Goal: Information Seeking & Learning: Check status

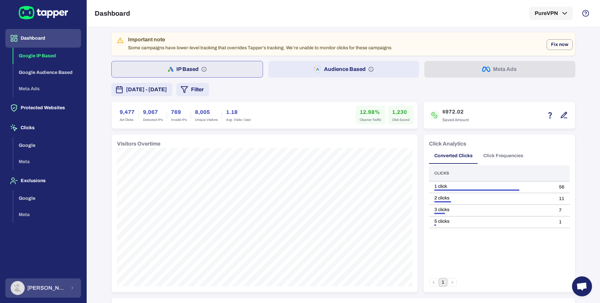
click at [48, 292] on div "[PERSON_NAME]" at bounding box center [39, 288] width 56 height 14
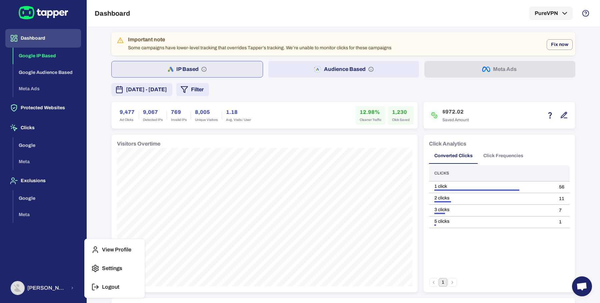
click at [98, 285] on icon "button" at bounding box center [95, 287] width 8 height 8
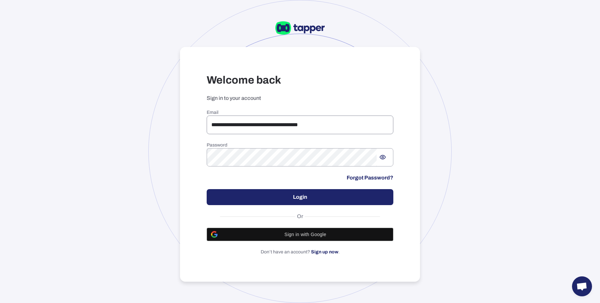
click at [330, 125] on input "**********" at bounding box center [300, 125] width 187 height 19
click at [350, 84] on h3 "Welcome back" at bounding box center [300, 80] width 187 height 13
click at [334, 121] on input "**********" at bounding box center [300, 125] width 187 height 19
click at [313, 59] on div "**********" at bounding box center [300, 164] width 240 height 235
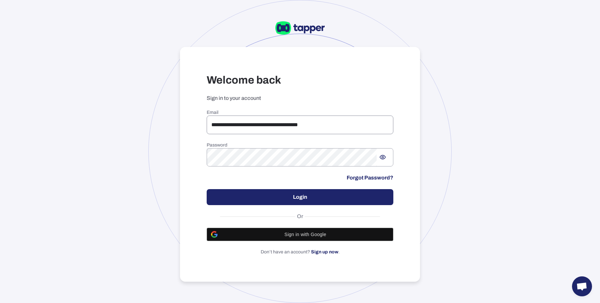
click at [263, 127] on input "**********" at bounding box center [300, 125] width 187 height 19
paste input "email"
type input "**********"
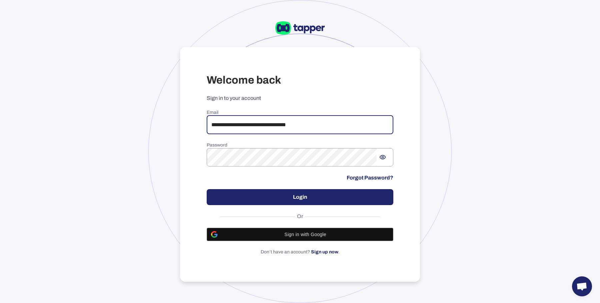
click at [295, 202] on button "Login" at bounding box center [300, 197] width 187 height 16
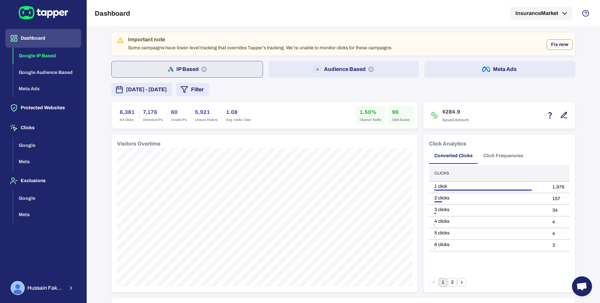
click at [431, 72] on button "Meta Ads" at bounding box center [500, 69] width 151 height 17
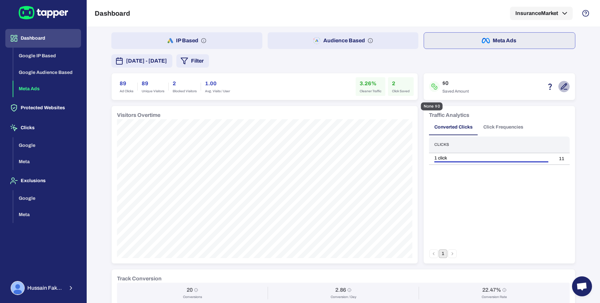
click at [561, 88] on icon "button" at bounding box center [564, 87] width 6 height 6
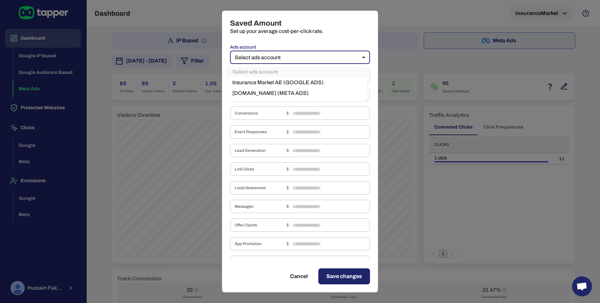
click at [359, 60] on body "Dashboard Google IP Based Google Audience Based Meta Ads Protected Websites Cli…" at bounding box center [300, 151] width 600 height 303
click at [299, 93] on li "InsuranceMarket.ae (META ADS)" at bounding box center [297, 93] width 140 height 11
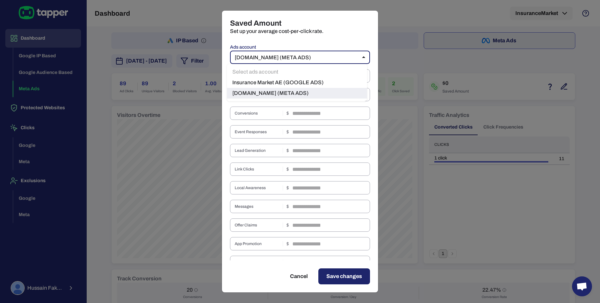
click at [322, 52] on body "Dashboard Google IP Based Google Audience Based Meta Ads Protected Websites Cli…" at bounding box center [300, 151] width 600 height 303
click at [303, 80] on li "Insurance Market AE (GOOGLE ADS)" at bounding box center [297, 82] width 140 height 11
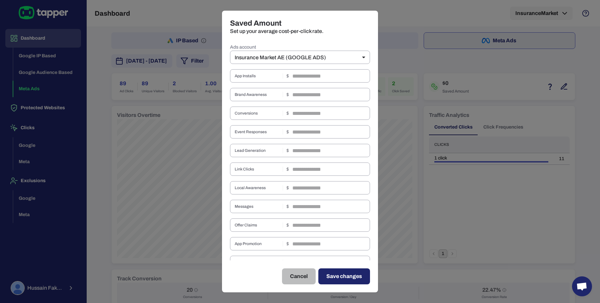
click at [307, 275] on button "Cancel" at bounding box center [299, 277] width 34 height 16
type input "**"
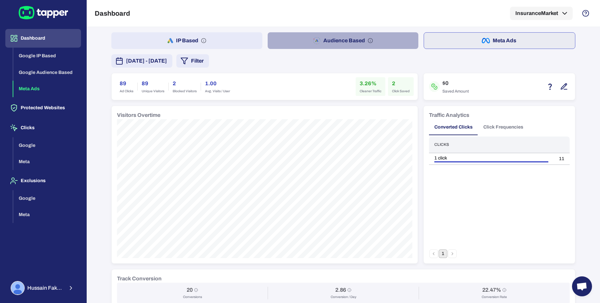
click at [299, 42] on button "Audience Based" at bounding box center [343, 40] width 151 height 17
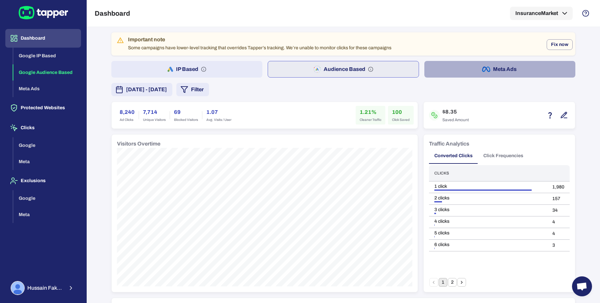
click at [459, 70] on button "Meta Ads" at bounding box center [500, 69] width 151 height 17
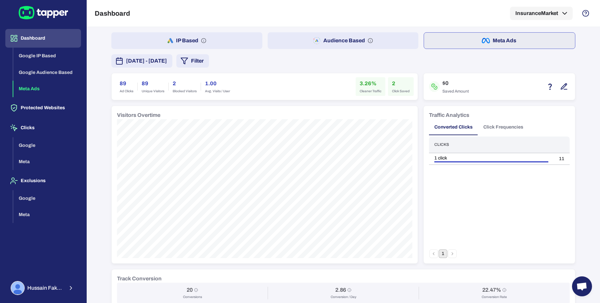
click at [172, 65] on button "[DATE] - [DATE]" at bounding box center [141, 60] width 61 height 13
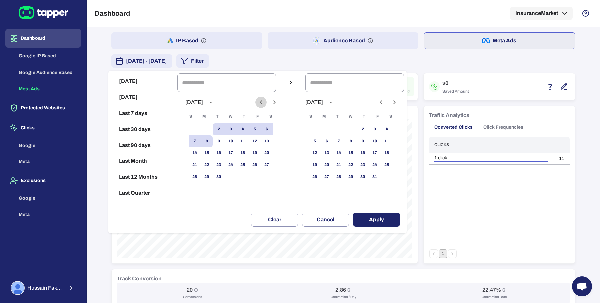
click at [265, 101] on icon "Previous month" at bounding box center [261, 102] width 8 height 8
click at [259, 127] on button "1" at bounding box center [255, 129] width 12 height 12
type input "**********"
drag, startPoint x: 201, startPoint y: 192, endPoint x: 225, endPoint y: 190, distance: 24.8
click at [201, 192] on button "31" at bounding box center [195, 189] width 12 height 12
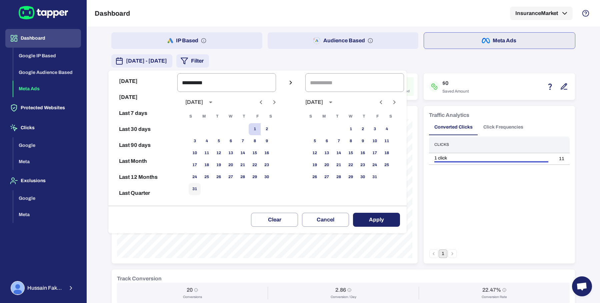
type input "**********"
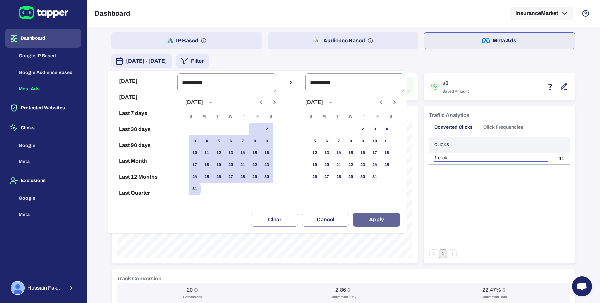
click at [379, 218] on button "Apply" at bounding box center [376, 220] width 47 height 14
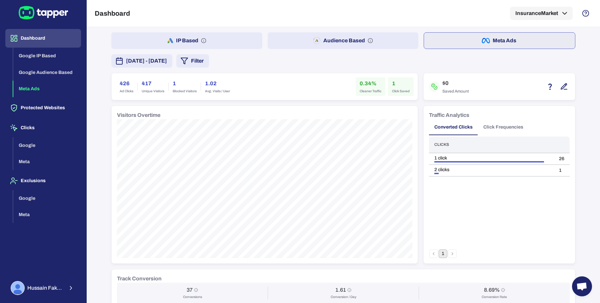
click at [280, 47] on button "Audience Based" at bounding box center [343, 40] width 151 height 17
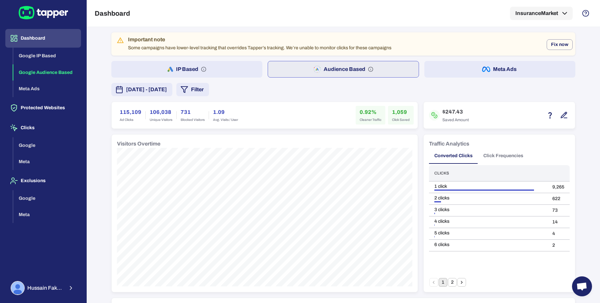
scroll to position [444, 0]
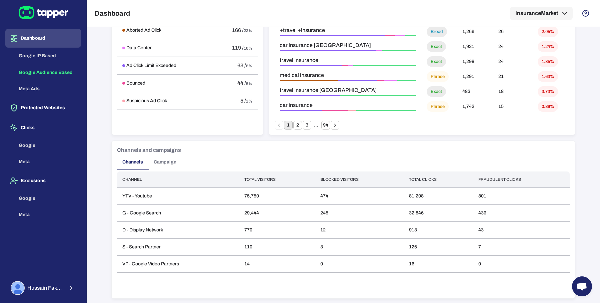
click at [162, 170] on div "Channels and campaigns Channels Campaign Channel Total visitors Blocked visitor…" at bounding box center [344, 220] width 464 height 158
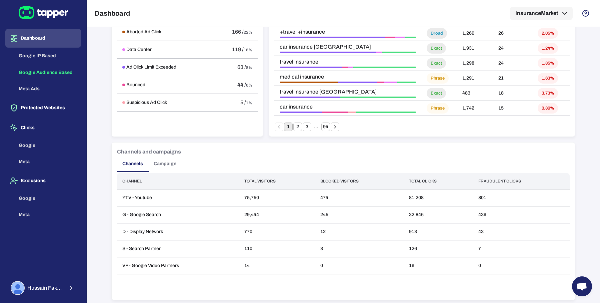
click at [161, 168] on button "Campaign" at bounding box center [164, 164] width 33 height 16
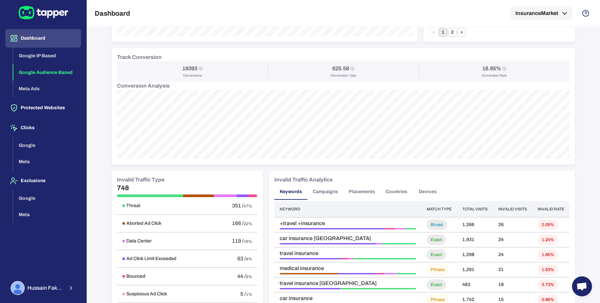
scroll to position [0, 0]
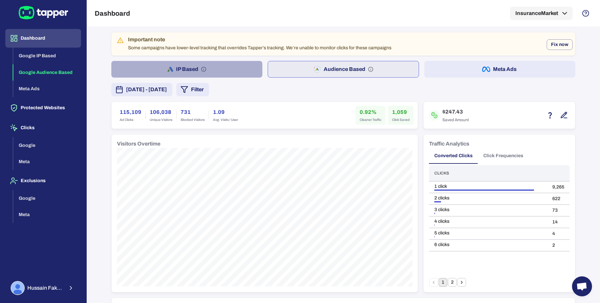
click at [233, 70] on button "IP Based" at bounding box center [186, 69] width 151 height 17
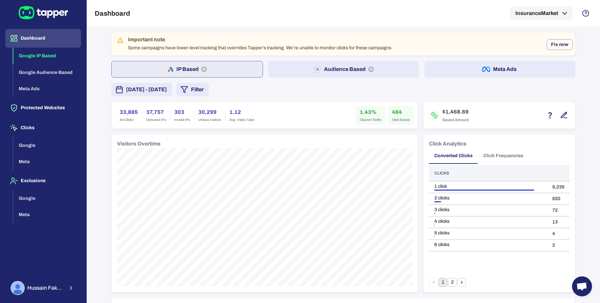
click at [294, 68] on button "Audience Based" at bounding box center [343, 69] width 151 height 17
click at [220, 67] on button "IP Based" at bounding box center [186, 69] width 151 height 17
click at [260, 65] on div "IP Based Audience Based Meta Ads" at bounding box center [343, 69] width 464 height 17
click at [274, 65] on button "Audience Based" at bounding box center [343, 69] width 151 height 17
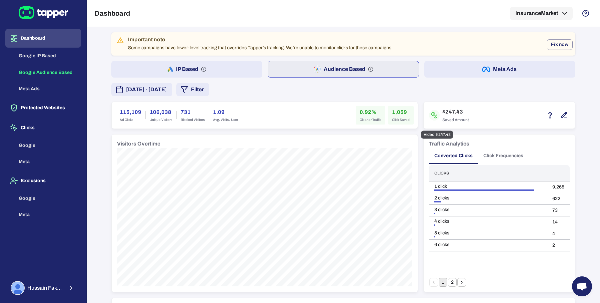
click at [560, 116] on icon "button" at bounding box center [564, 115] width 8 height 8
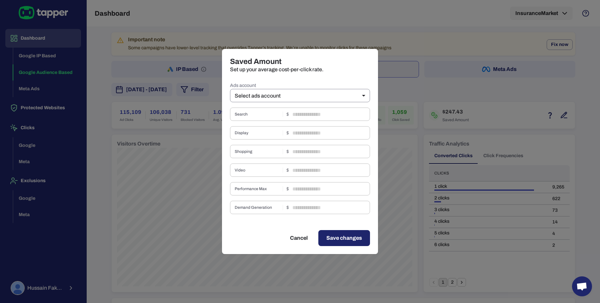
click at [340, 100] on body "Dashboard Google IP Based Google Audience Based Meta Ads Protected Websites Cli…" at bounding box center [300, 151] width 600 height 303
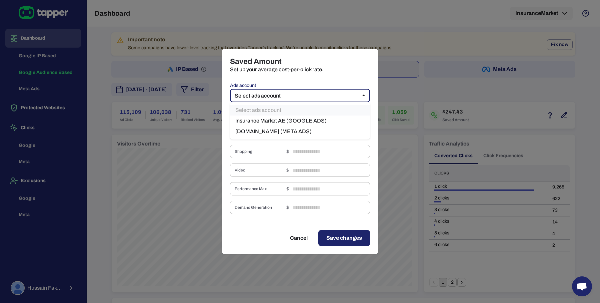
click at [324, 117] on li "Insurance Market AE (GOOGLE ADS)" at bounding box center [300, 121] width 140 height 11
type input "***"
type input "****"
type input "*"
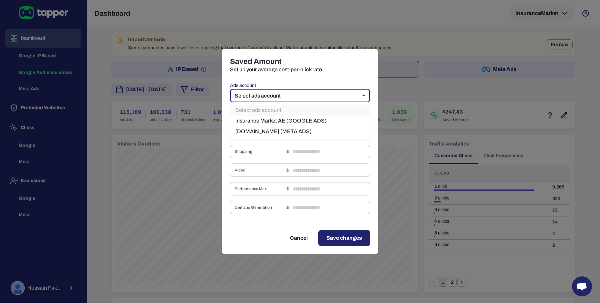
type input "****"
type input "*"
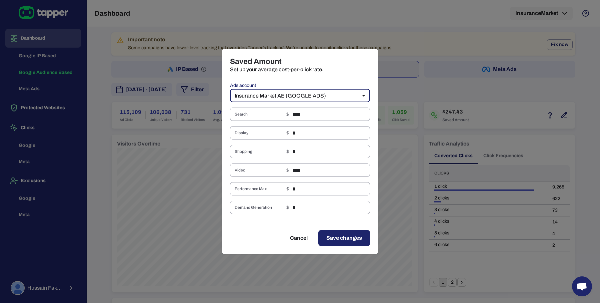
click at [299, 242] on button "Cancel" at bounding box center [299, 238] width 34 height 16
type input "**"
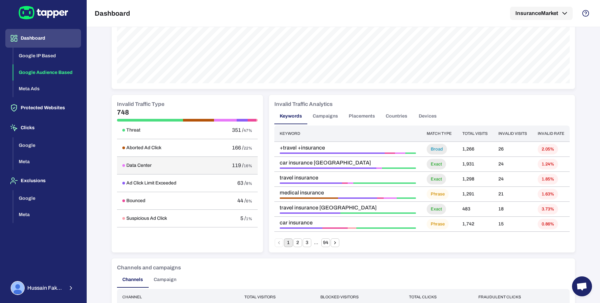
scroll to position [444, 0]
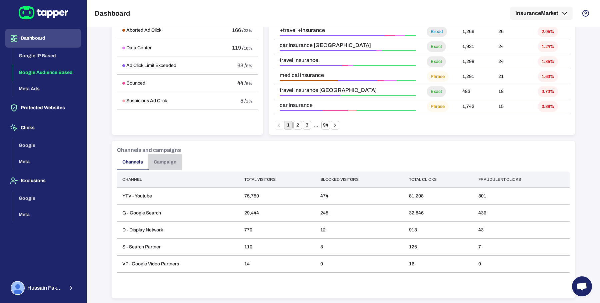
click at [163, 162] on button "Campaign" at bounding box center [164, 162] width 33 height 16
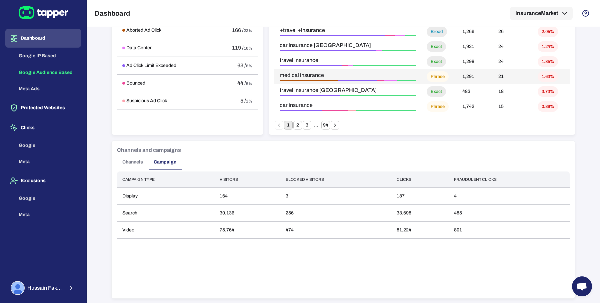
scroll to position [0, 0]
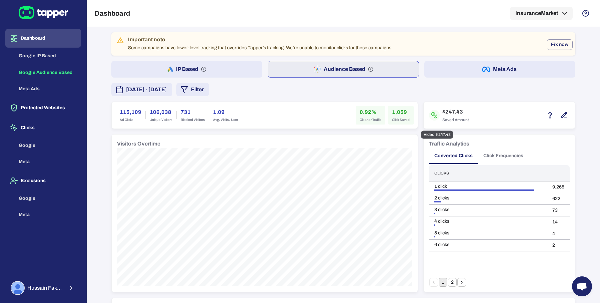
click at [557, 120] on div at bounding box center [557, 115] width 25 height 11
click at [560, 115] on icon "button" at bounding box center [564, 115] width 8 height 8
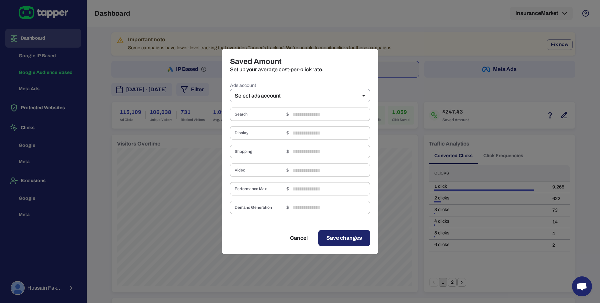
click at [322, 88] on label "Ads account" at bounding box center [300, 85] width 140 height 7
click at [317, 98] on body "Dashboard Google IP Based Google Audience Based Meta Ads Protected Websites Cli…" at bounding box center [300, 151] width 600 height 303
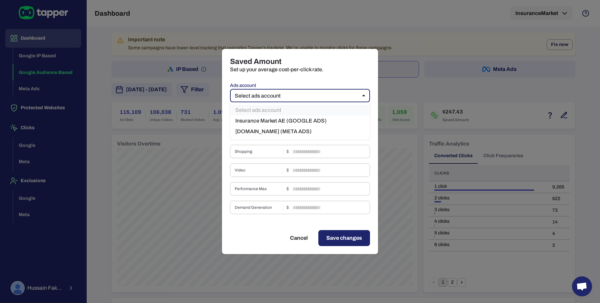
click at [303, 124] on li "Insurance Market AE (GOOGLE ADS)" at bounding box center [300, 121] width 140 height 11
type input "***"
type input "****"
type input "*"
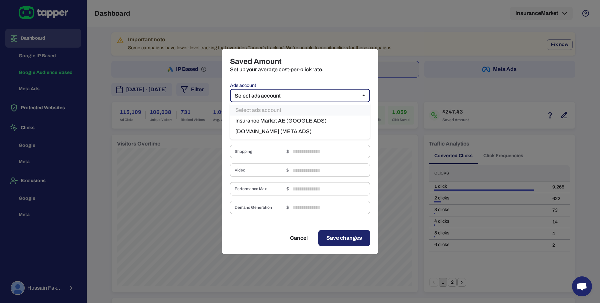
type input "****"
type input "*"
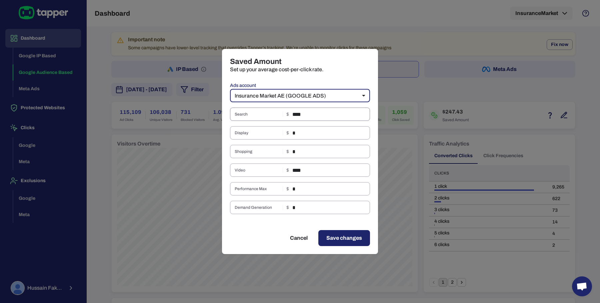
click at [313, 115] on input "****" at bounding box center [331, 114] width 78 height 13
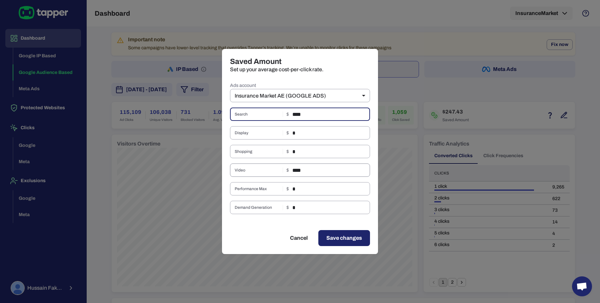
click at [315, 172] on input "****" at bounding box center [331, 170] width 78 height 13
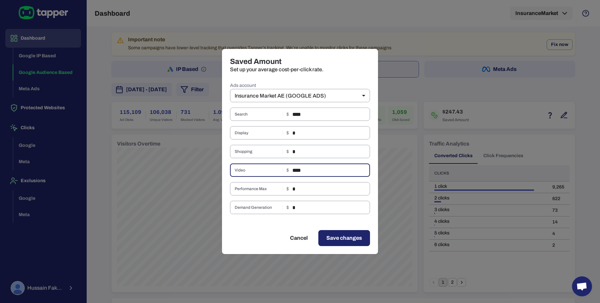
click at [315, 172] on input "****" at bounding box center [331, 170] width 78 height 13
click at [301, 234] on button "Cancel" at bounding box center [299, 238] width 34 height 16
type input "**"
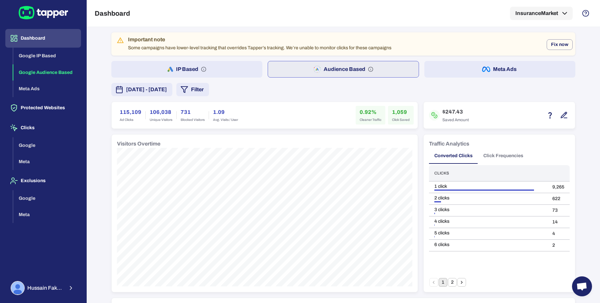
click at [250, 65] on button "IP Based" at bounding box center [186, 69] width 151 height 17
click at [288, 72] on button "Audience Based" at bounding box center [343, 69] width 151 height 17
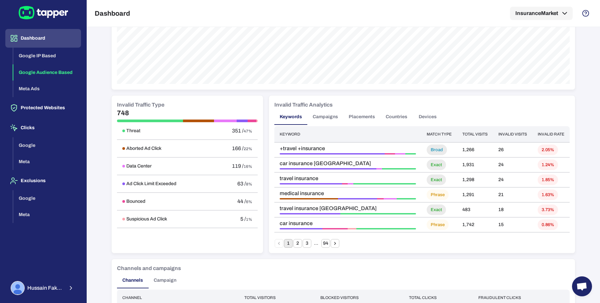
scroll to position [444, 0]
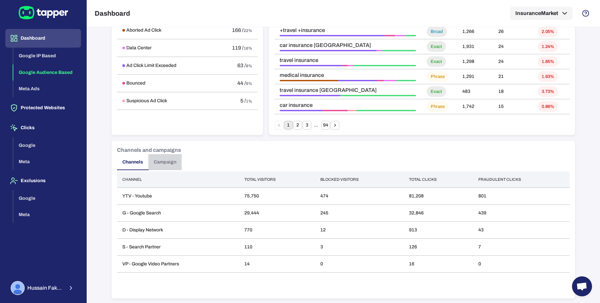
click at [176, 164] on button "Campaign" at bounding box center [164, 162] width 33 height 16
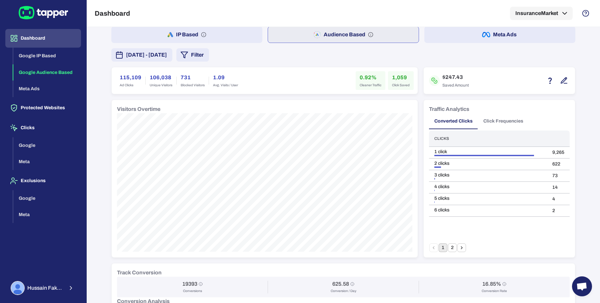
scroll to position [0, 0]
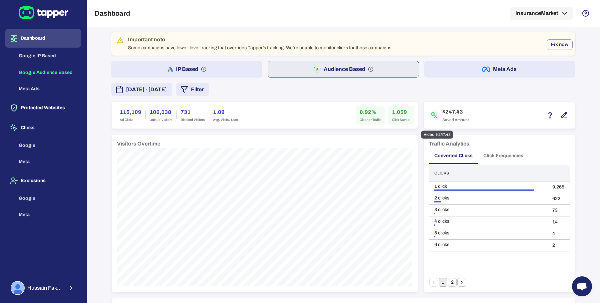
click at [564, 116] on icon "button" at bounding box center [564, 115] width 8 height 8
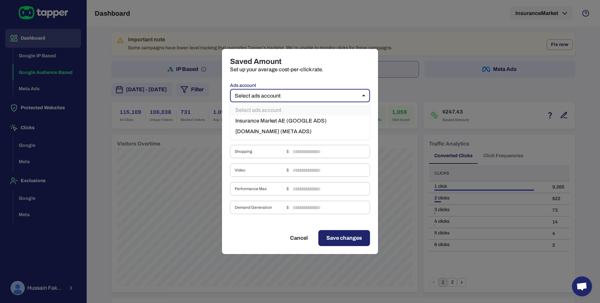
click at [342, 90] on body "Dashboard Google IP Based Google Audience Based Meta Ads Protected Websites Cli…" at bounding box center [300, 151] width 600 height 303
click at [309, 131] on li "InsuranceMarket.ae (META ADS)" at bounding box center [300, 131] width 140 height 11
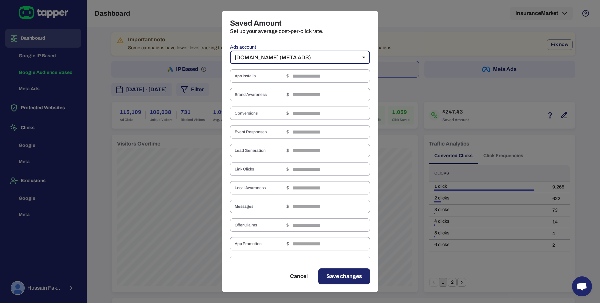
click at [334, 58] on body "Dashboard Google IP Based Google Audience Based Meta Ads Protected Websites Cli…" at bounding box center [300, 151] width 600 height 303
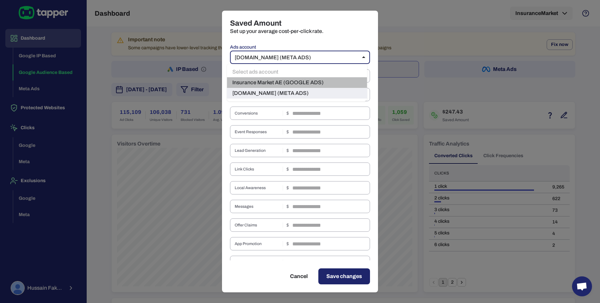
click at [322, 78] on li "Insurance Market AE (GOOGLE ADS)" at bounding box center [297, 82] width 140 height 11
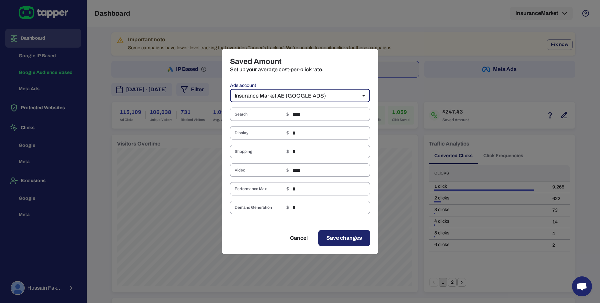
click at [262, 168] on span "Video" at bounding box center [257, 170] width 45 height 5
click at [248, 171] on span "Video" at bounding box center [257, 170] width 45 height 5
click at [241, 171] on span "Video" at bounding box center [257, 170] width 45 height 5
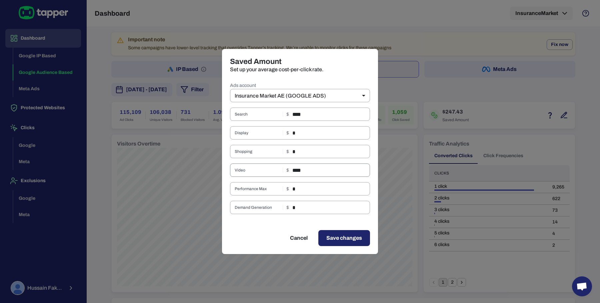
click at [241, 171] on span "Video" at bounding box center [257, 170] width 45 height 5
copy span "Video"
click at [302, 243] on button "Cancel" at bounding box center [299, 238] width 34 height 16
type input "**"
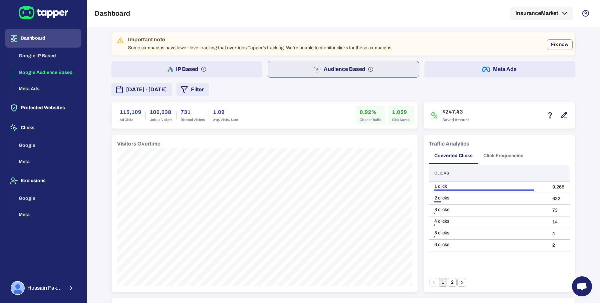
click at [228, 74] on button "IP Based" at bounding box center [186, 69] width 151 height 17
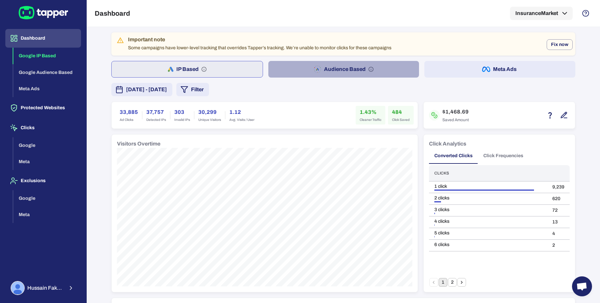
click at [284, 76] on button "Audience Based" at bounding box center [343, 69] width 151 height 17
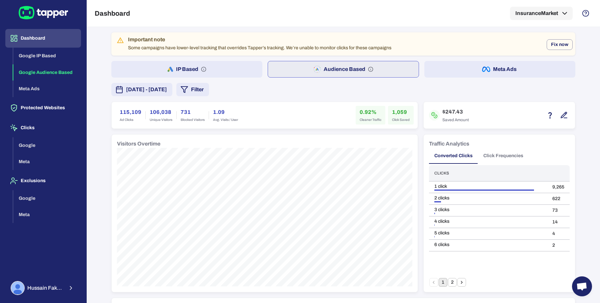
click at [251, 71] on button "IP Based" at bounding box center [186, 69] width 151 height 17
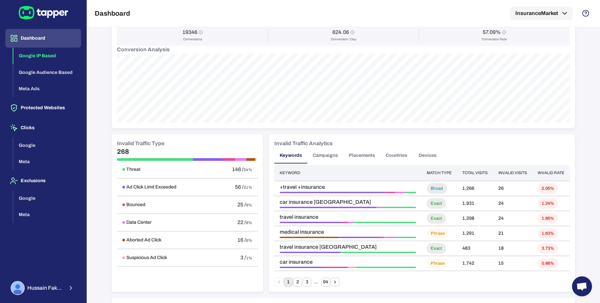
scroll to position [444, 0]
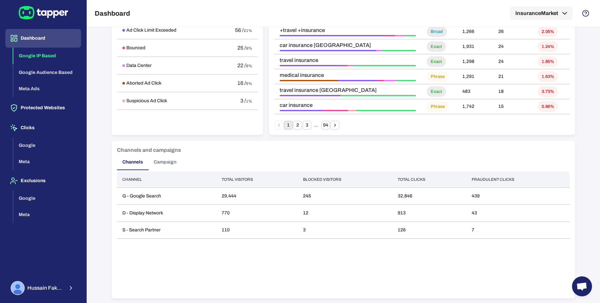
click at [161, 161] on button "Campaign" at bounding box center [164, 162] width 33 height 16
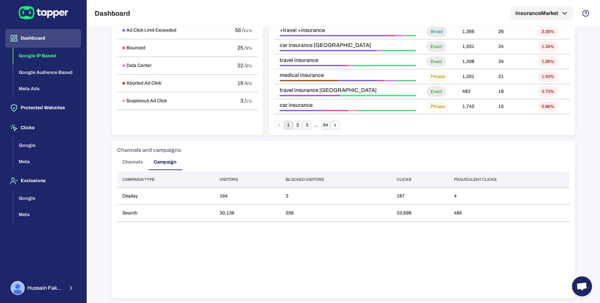
scroll to position [0, 0]
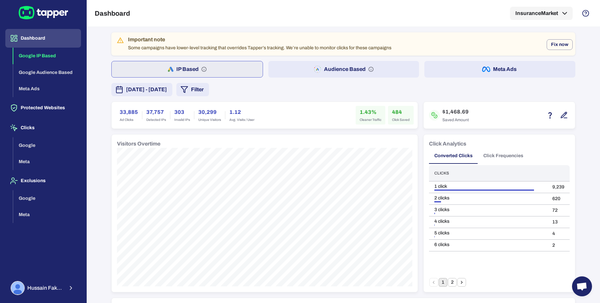
click at [301, 72] on button "Audience Based" at bounding box center [343, 69] width 151 height 17
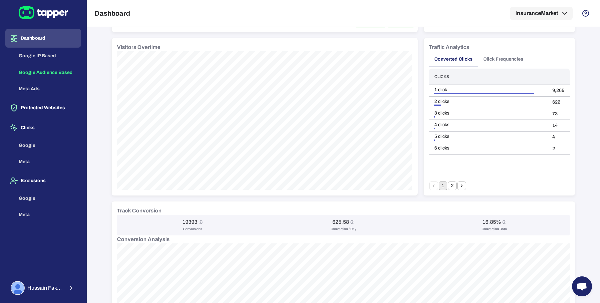
scroll to position [103, 0]
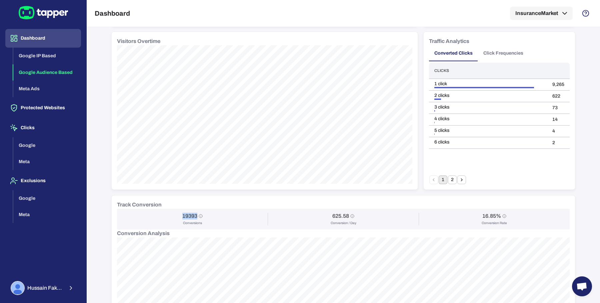
drag, startPoint x: 176, startPoint y: 214, endPoint x: 193, endPoint y: 214, distance: 17.3
click at [193, 214] on div "19393 Conversions" at bounding box center [192, 219] width 143 height 13
copy h6 "19393"
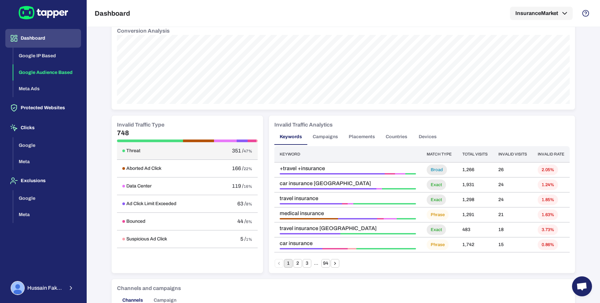
scroll to position [312, 0]
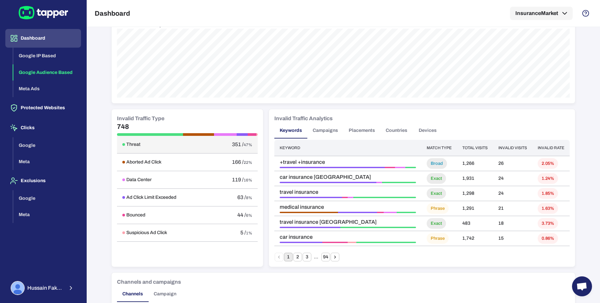
click at [129, 144] on h6 "Threat" at bounding box center [133, 145] width 14 height 6
copy h6 "Threat"
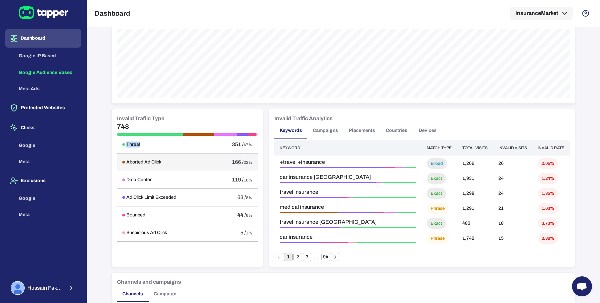
click at [139, 161] on h6 "Aborted Ad Click" at bounding box center [143, 162] width 35 height 6
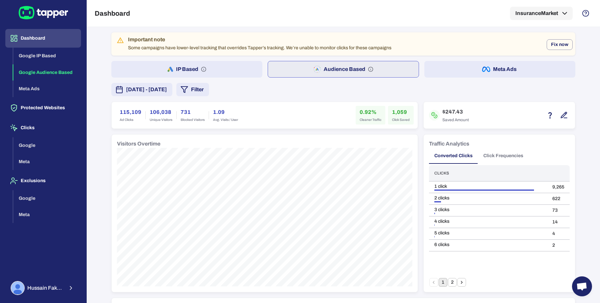
click at [127, 108] on h6 "115,109" at bounding box center [131, 112] width 22 height 8
copy h6 "115,109"
click at [393, 109] on h6 "1,059" at bounding box center [401, 112] width 18 height 8
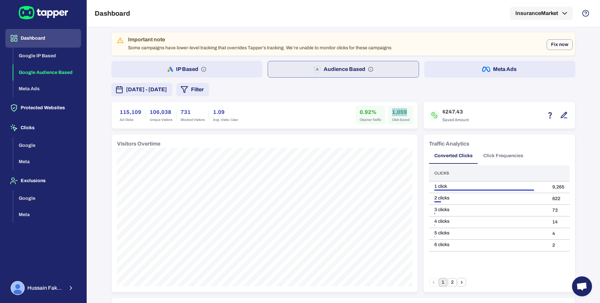
copy h6 "1,059"
click at [224, 73] on button "IP Based" at bounding box center [186, 69] width 151 height 17
click at [317, 72] on icon "button" at bounding box center [318, 69] width 8 height 8
click at [188, 91] on icon "button" at bounding box center [184, 90] width 8 height 8
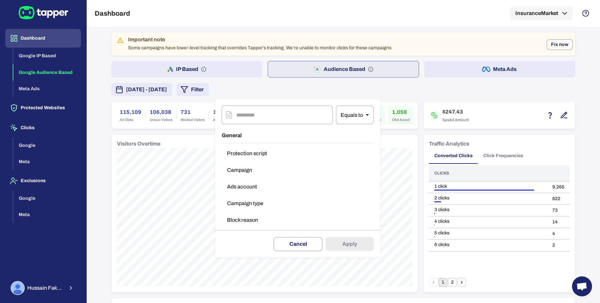
click at [241, 210] on button "Campaign type" at bounding box center [298, 203] width 152 height 13
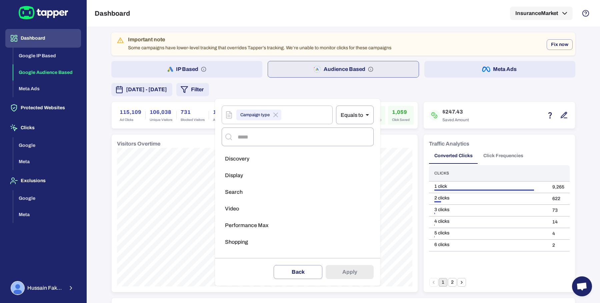
click at [250, 196] on li "Search" at bounding box center [298, 192] width 152 height 13
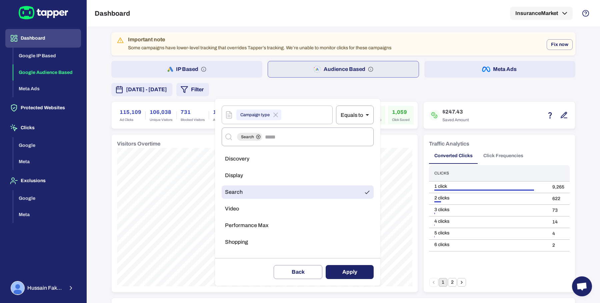
click at [352, 271] on button "Apply" at bounding box center [350, 272] width 48 height 14
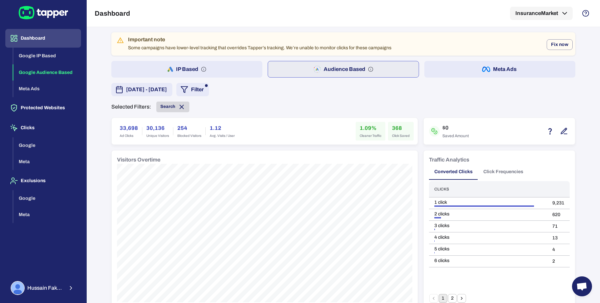
click at [182, 107] on span "Search" at bounding box center [172, 106] width 33 height 7
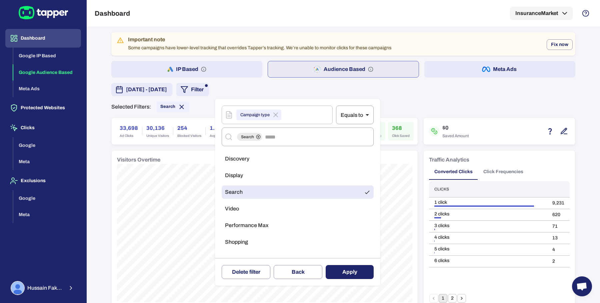
click at [178, 105] on div at bounding box center [300, 151] width 600 height 303
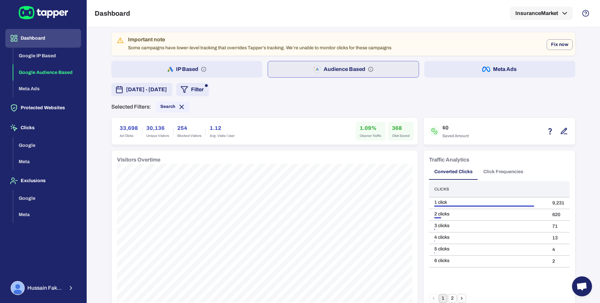
click at [178, 105] on icon at bounding box center [181, 106] width 7 height 7
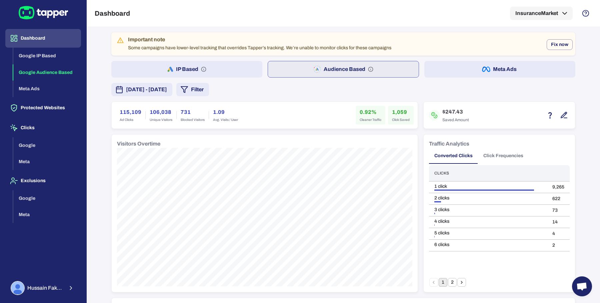
click at [357, 111] on div "0.92% Cleaner Traffic" at bounding box center [371, 115] width 30 height 19
copy h6 "0.92"
